Goal: Task Accomplishment & Management: Complete application form

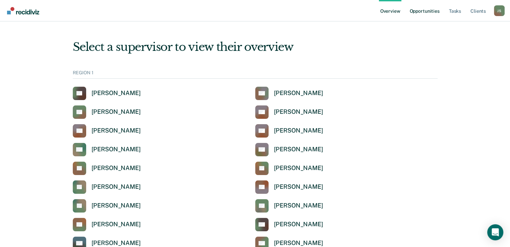
click at [433, 11] on link "Opportunities" at bounding box center [424, 10] width 33 height 21
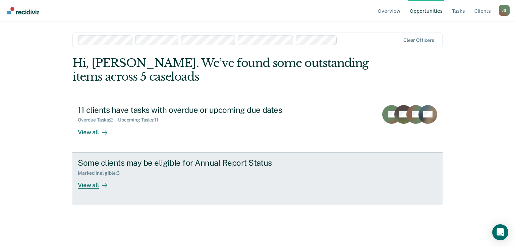
click at [218, 171] on div "Marked Ineligible : 3" at bounding box center [195, 172] width 235 height 8
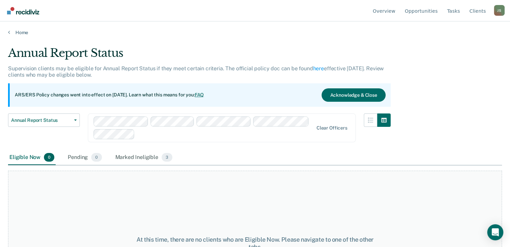
click at [502, 107] on main "Annual Report Status Supervision clients may be eligible for Annual Report Stat…" at bounding box center [255, 141] width 510 height 210
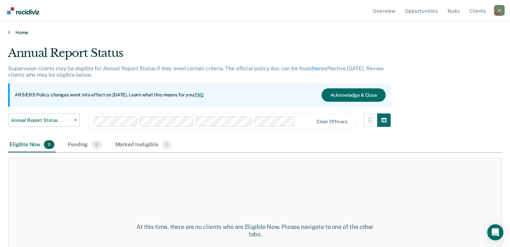
click at [16, 30] on link "Home" at bounding box center [255, 32] width 494 height 6
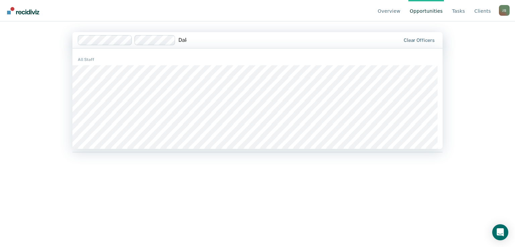
type input "Dako"
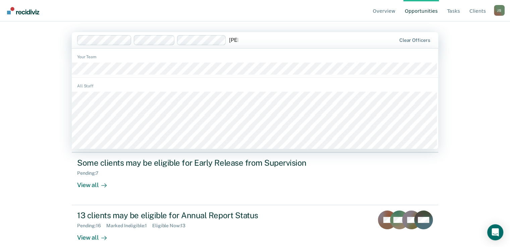
type input "Megh"
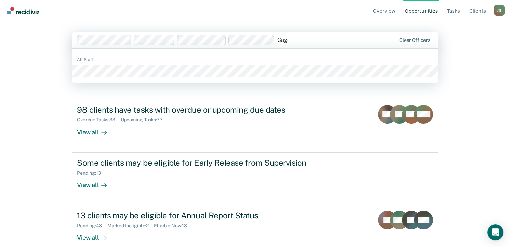
type input "Cagen"
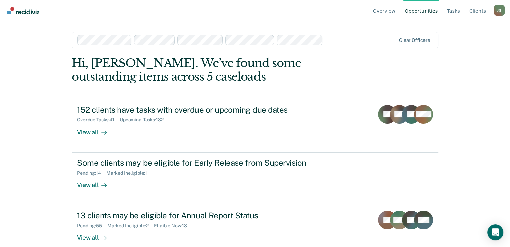
scroll to position [11, 0]
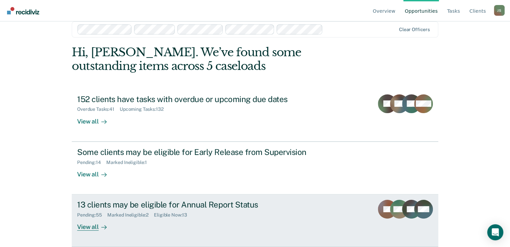
click at [281, 216] on div "Pending : 55 Marked Ineligible : 2 Eligible Now : 13" at bounding box center [194, 214] width 235 height 8
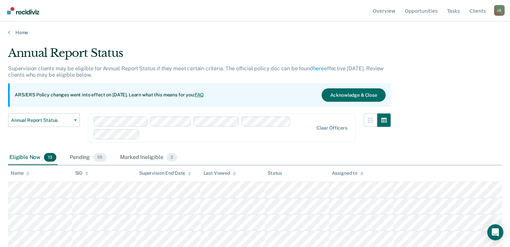
scroll to position [75, 0]
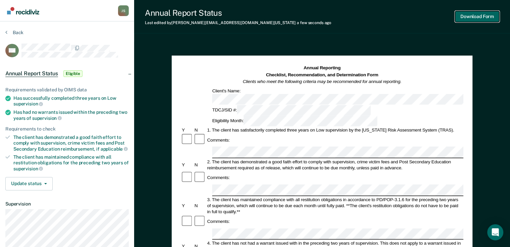
click at [480, 19] on button "Download Form" at bounding box center [477, 16] width 44 height 11
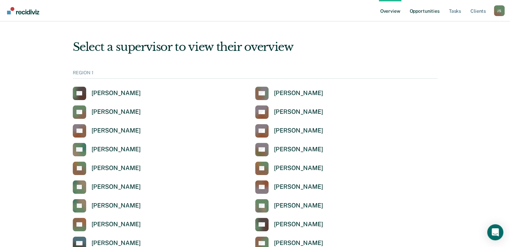
click at [427, 10] on link "Opportunities" at bounding box center [424, 10] width 33 height 21
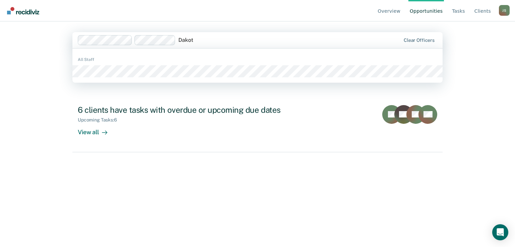
type input "Dakota"
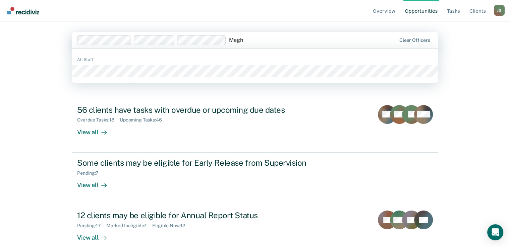
type input "[PERSON_NAME]"
click at [235, 78] on div "All Staff" at bounding box center [255, 65] width 366 height 29
type input "[PERSON_NAME]"
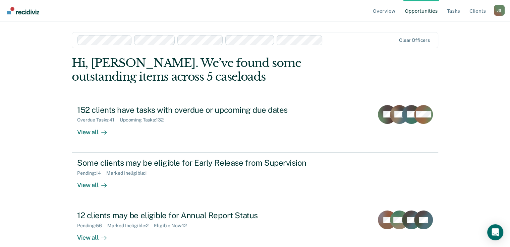
scroll to position [11, 0]
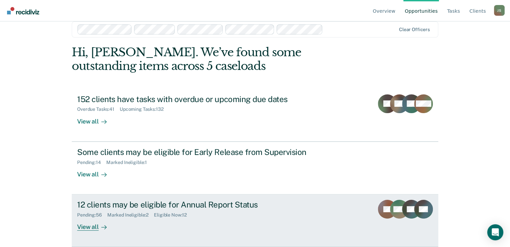
click at [277, 211] on div "Pending : 56 Marked Ineligible : 2 Eligible Now : 12" at bounding box center [194, 214] width 235 height 8
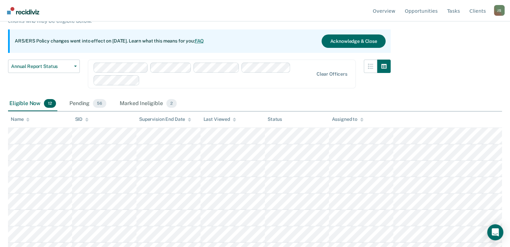
scroll to position [64, 0]
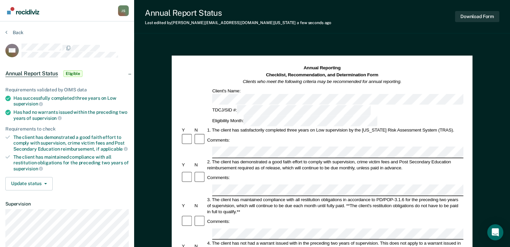
click at [479, 19] on button "Download Form" at bounding box center [477, 16] width 44 height 11
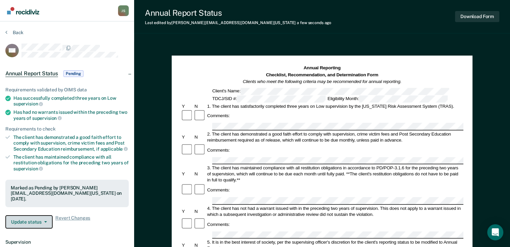
click at [43, 215] on button "Update status" at bounding box center [28, 221] width 47 height 13
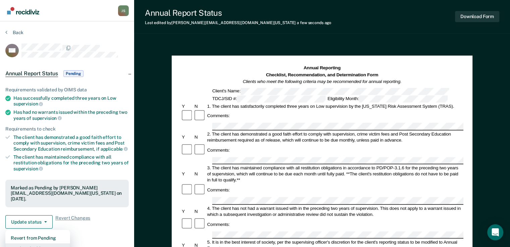
click at [44, 244] on button "Mark Ineligible" at bounding box center [37, 249] width 65 height 11
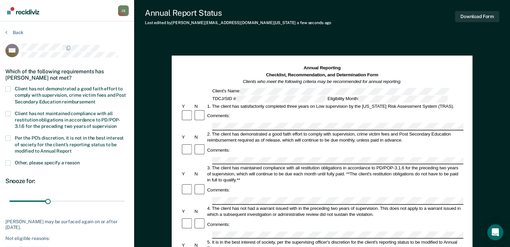
click at [8, 88] on span at bounding box center [7, 88] width 5 height 5
click at [95, 100] on input "Client has not demonstrated a good faith effort to comply with supervision, cri…" at bounding box center [95, 100] width 0 height 0
drag, startPoint x: 47, startPoint y: 198, endPoint x: 85, endPoint y: 200, distance: 37.6
type input "60"
click at [85, 200] on input "range" at bounding box center [66, 202] width 115 height 12
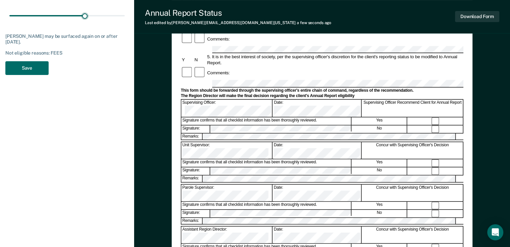
scroll to position [204, 0]
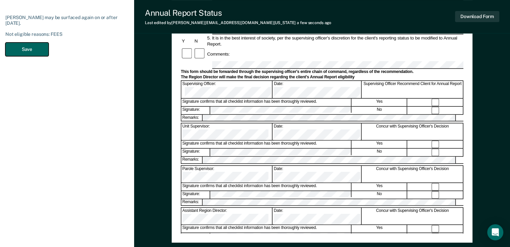
click at [13, 46] on button "Save" at bounding box center [26, 50] width 43 height 14
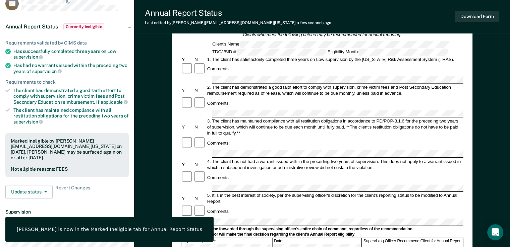
scroll to position [0, 0]
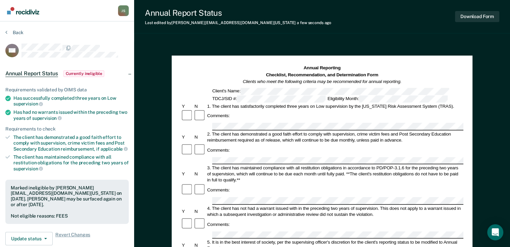
click at [504, 34] on div "Annual Report Status Last edited by [PERSON_NAME][EMAIL_ADDRESS][DOMAIN_NAME][U…" at bounding box center [322, 234] width 376 height 469
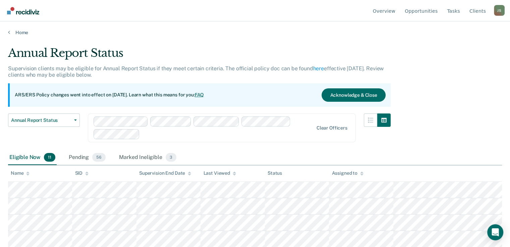
scroll to position [64, 0]
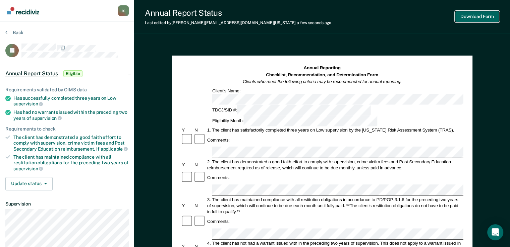
click at [478, 18] on button "Download Form" at bounding box center [477, 16] width 44 height 11
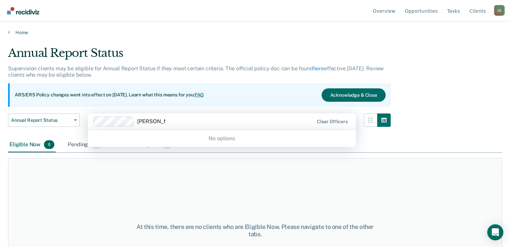
type input "[PERSON_NAME]"
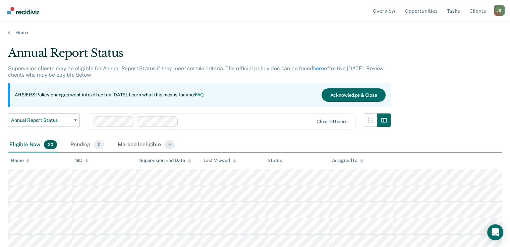
click at [111, 41] on main "Annual Report Status Supervision clients may be eligible for Annual Report Stat…" at bounding box center [255, 141] width 510 height 210
click at [199, 120] on div at bounding box center [247, 122] width 132 height 8
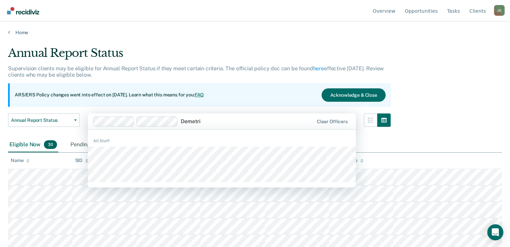
type input "[PERSON_NAME]"
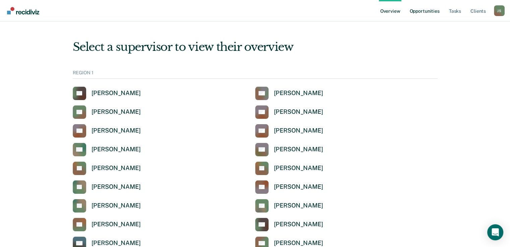
click at [424, 12] on link "Opportunities" at bounding box center [424, 10] width 33 height 21
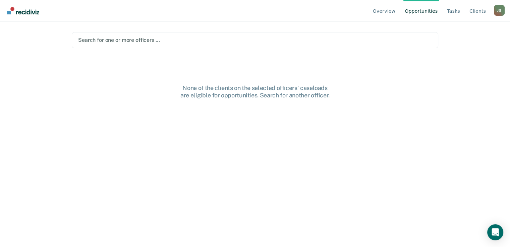
click at [144, 43] on div at bounding box center [255, 40] width 354 height 8
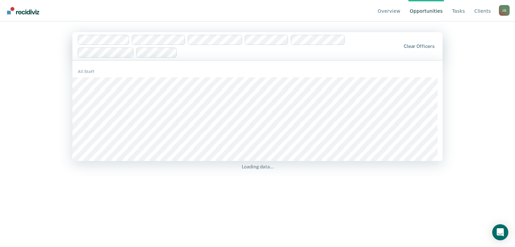
type input "F"
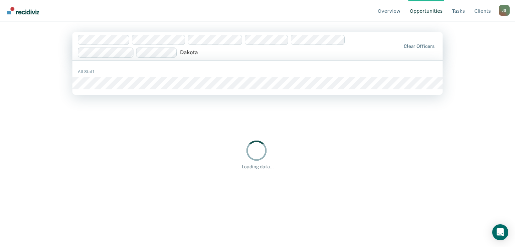
type input "Dakota"
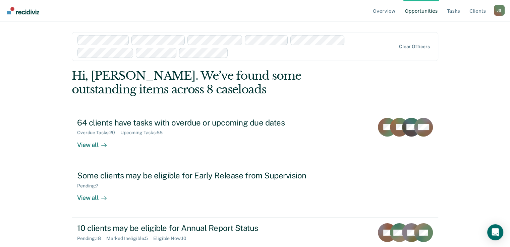
scroll to position [23, 0]
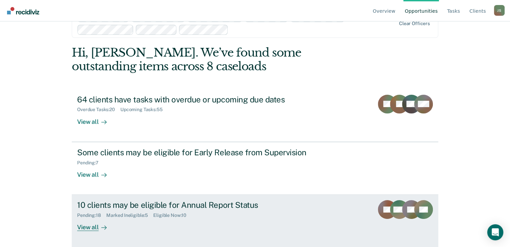
click at [242, 217] on div "Pending : 18 Marked Ineligible : 5 Eligible Now : 10" at bounding box center [194, 214] width 235 height 8
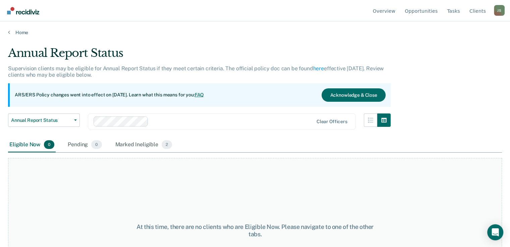
click at [161, 118] on div at bounding box center [232, 122] width 162 height 8
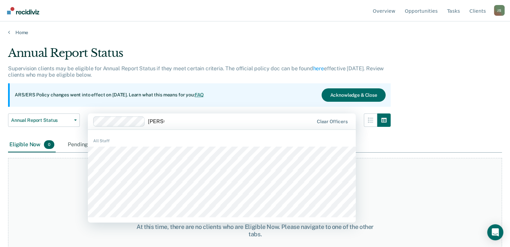
type input "[PERSON_NAME]"
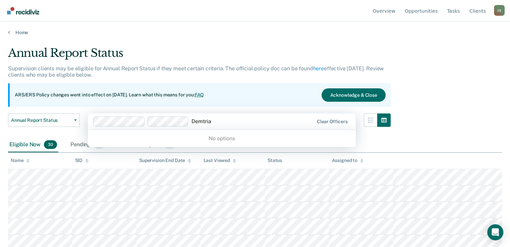
click at [202, 120] on input "Demtria" at bounding box center [201, 121] width 21 height 6
type input "[PERSON_NAME]"
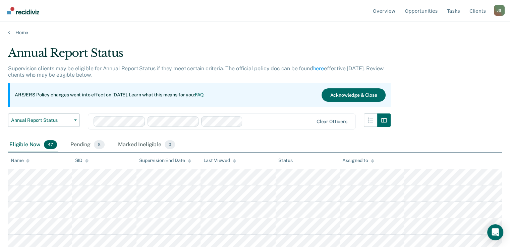
click at [230, 36] on main "Annual Report Status Supervision clients may be eligible for Annual Report Stat…" at bounding box center [255, 141] width 510 height 210
click at [77, 145] on div "Pending 8" at bounding box center [87, 145] width 37 height 15
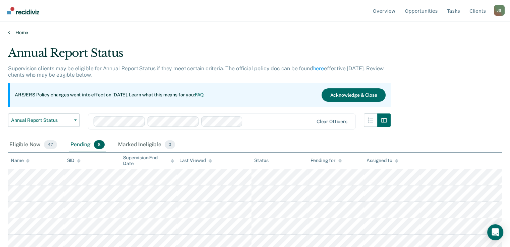
click at [189, 33] on link "Home" at bounding box center [255, 32] width 494 height 6
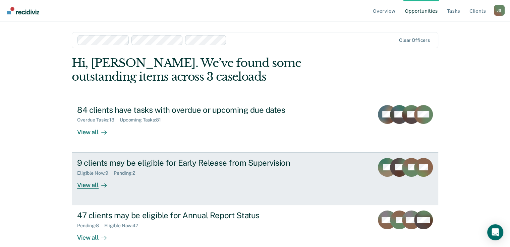
click at [345, 172] on link "9 clients may be eligible for Early Release from Supervision Eligible Now : 9 P…" at bounding box center [255, 178] width 366 height 53
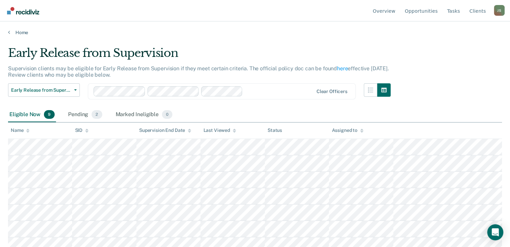
scroll to position [39, 0]
